Goal: Find specific page/section: Find specific page/section

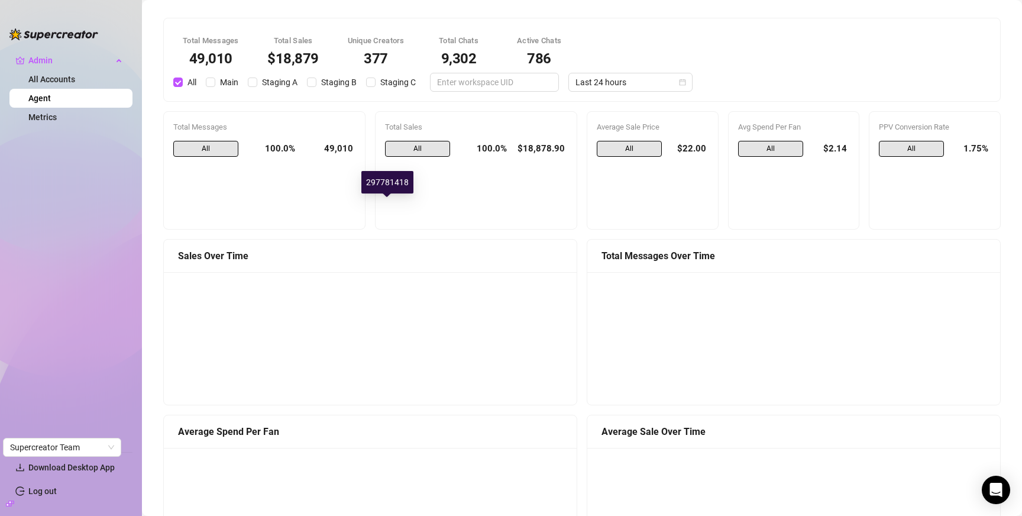
scroll to position [1130, 0]
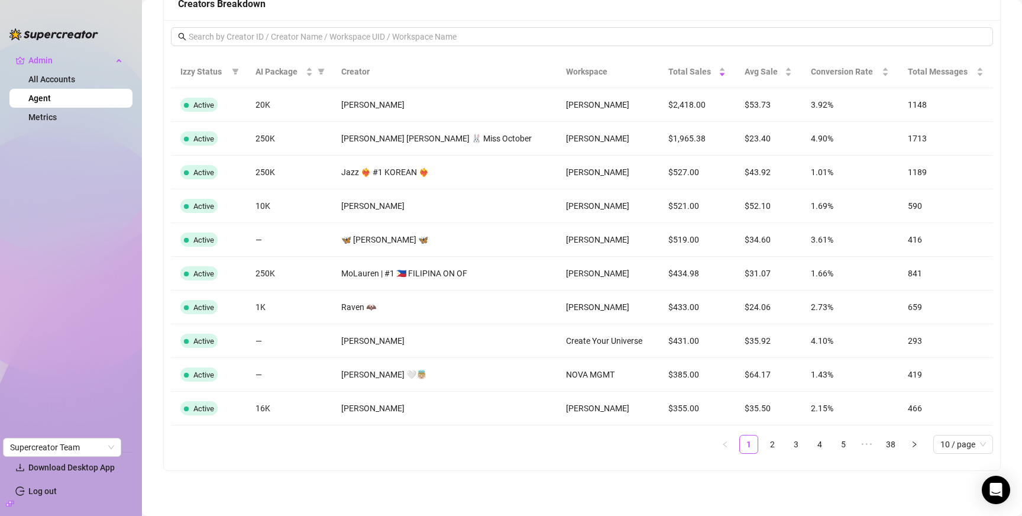
scroll to position [1128, 0]
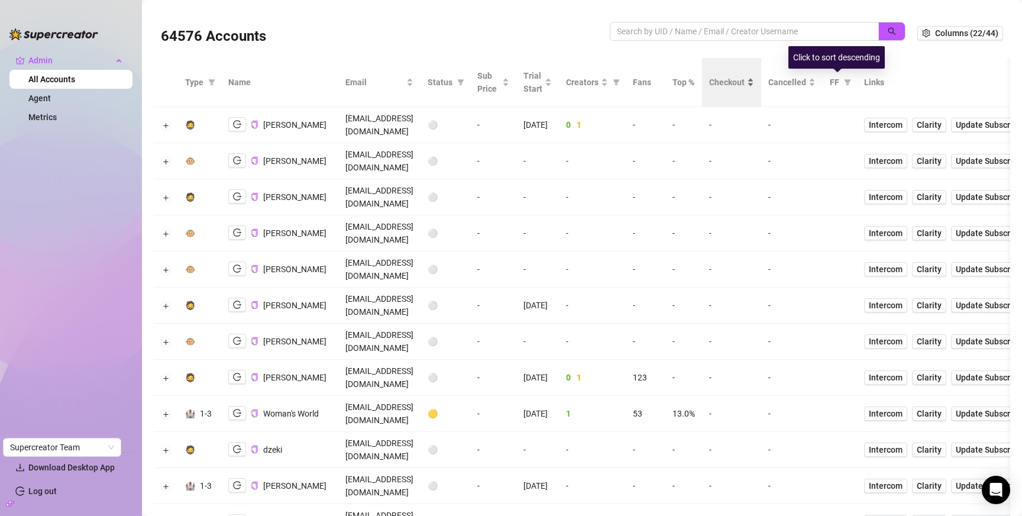
click at [745, 86] on span "Checkout" at bounding box center [726, 82] width 35 height 13
